Goal: Book appointment/travel/reservation

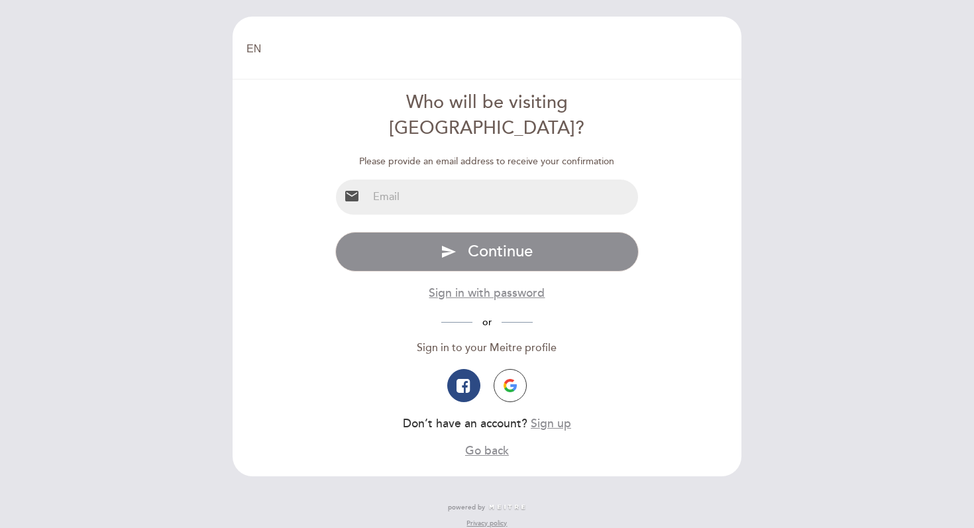
click at [391, 180] on input "email" at bounding box center [503, 197] width 271 height 35
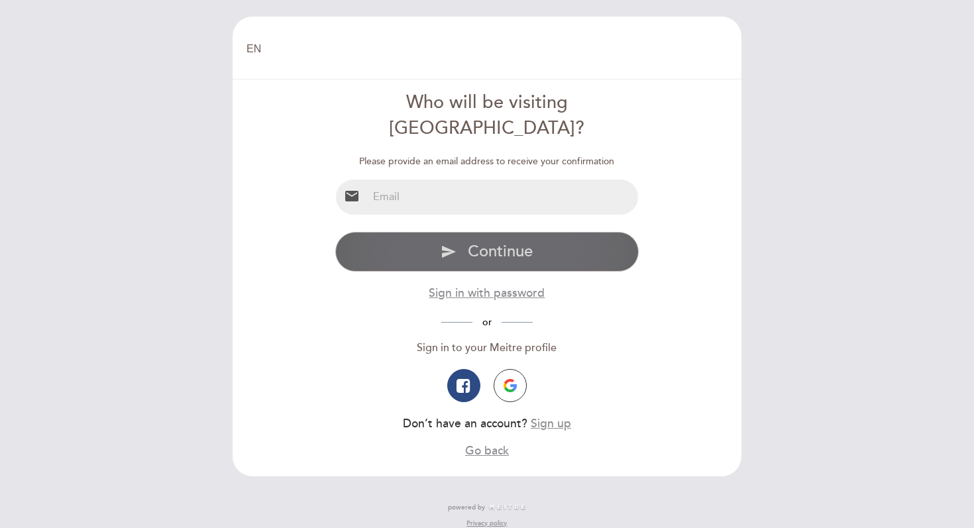
type input "[EMAIL_ADDRESS][DOMAIN_NAME]"
click at [482, 242] on span "Continue" at bounding box center [500, 251] width 65 height 19
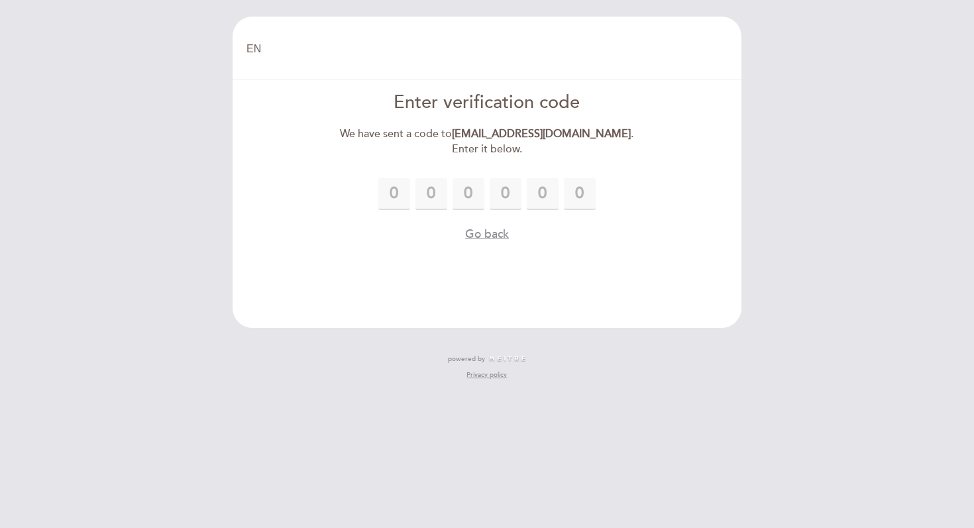
type input "3"
type input "4"
type input "3"
type input "4"
type input "8"
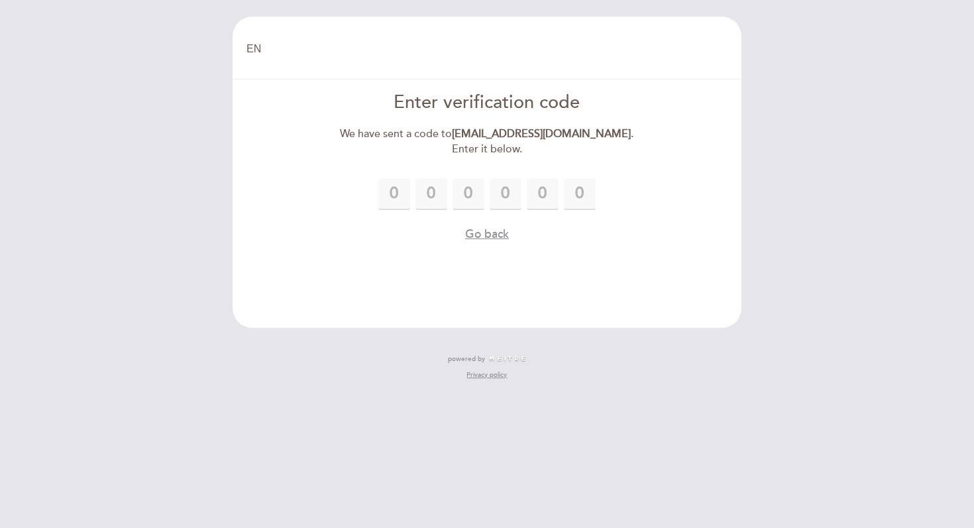
type input "5"
